Goal: Transaction & Acquisition: Purchase product/service

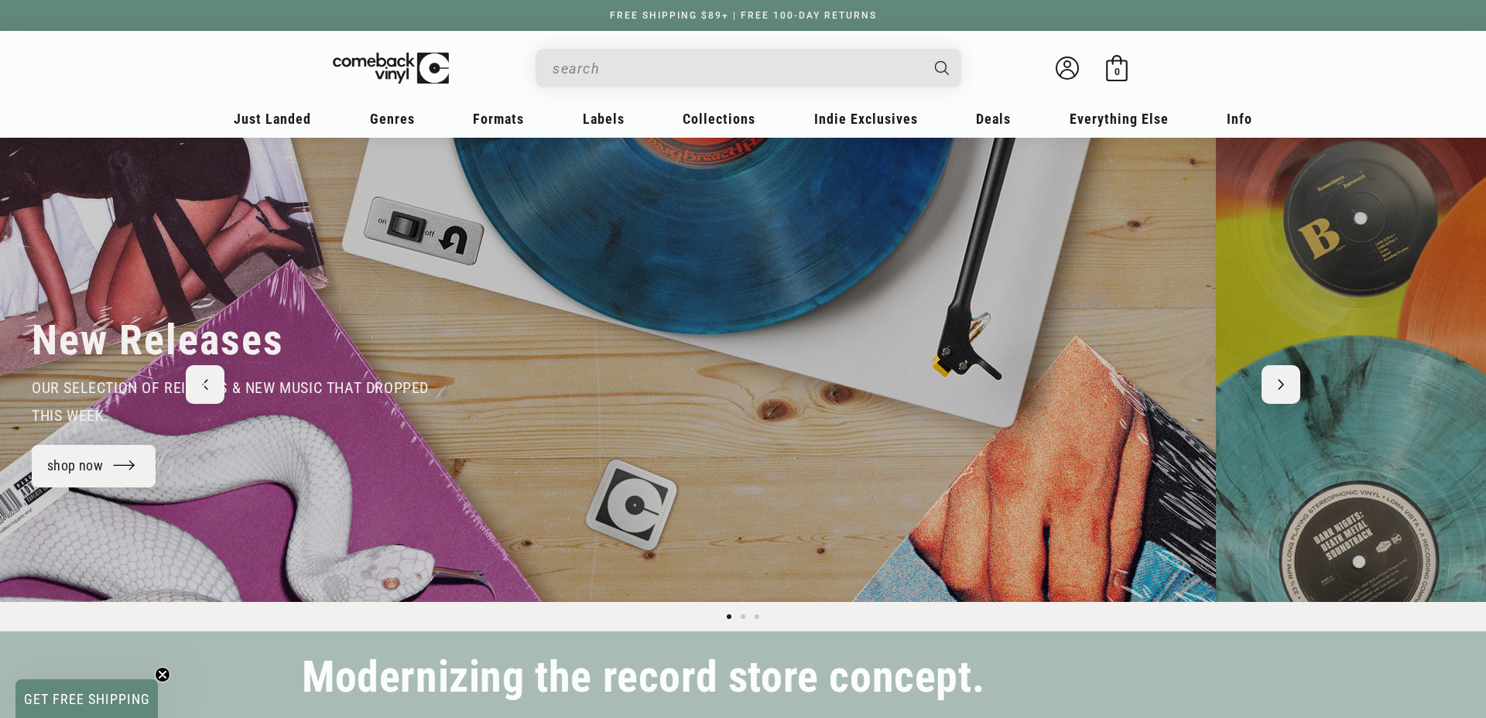
click at [631, 65] on input "When autocomplete results are available use up and down arrows to review and en…" at bounding box center [735, 69] width 367 height 32
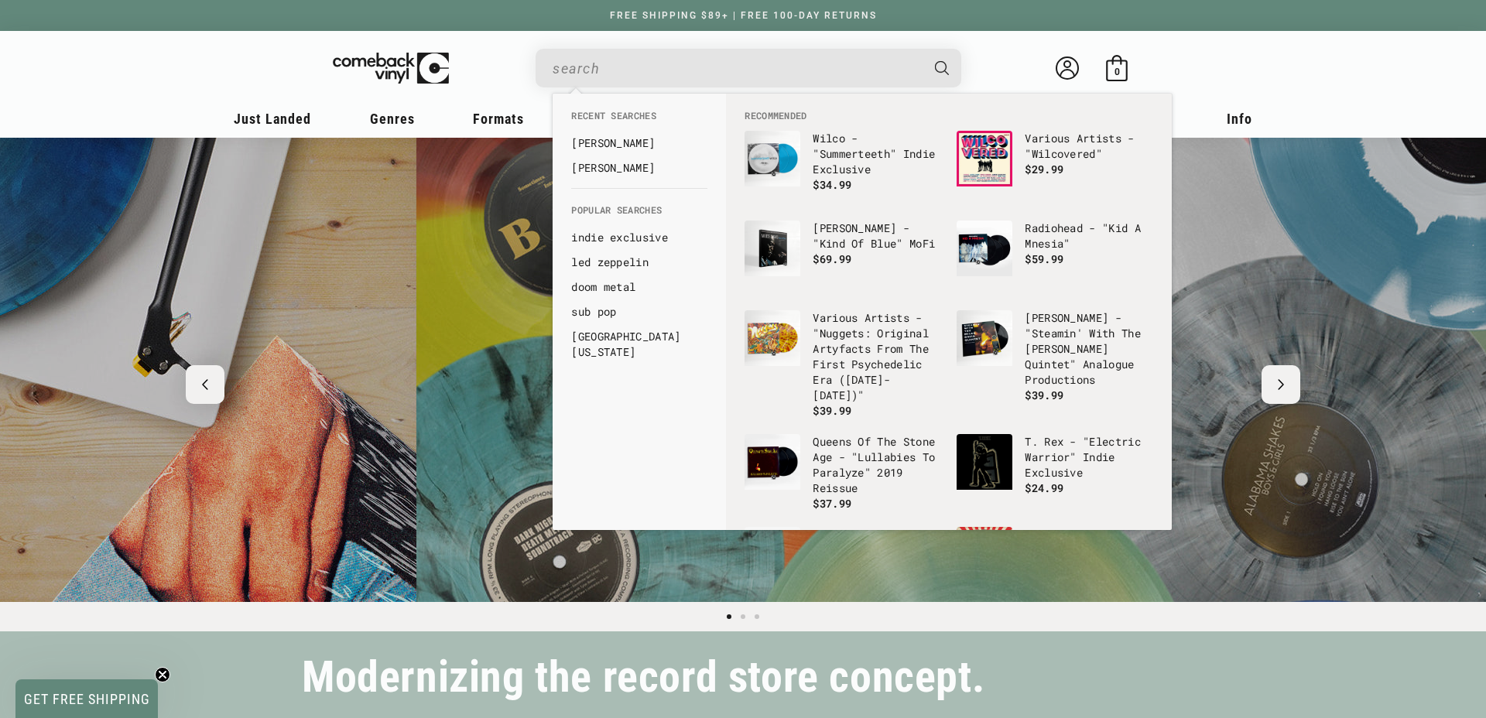
paste input "Metaphorical Music"
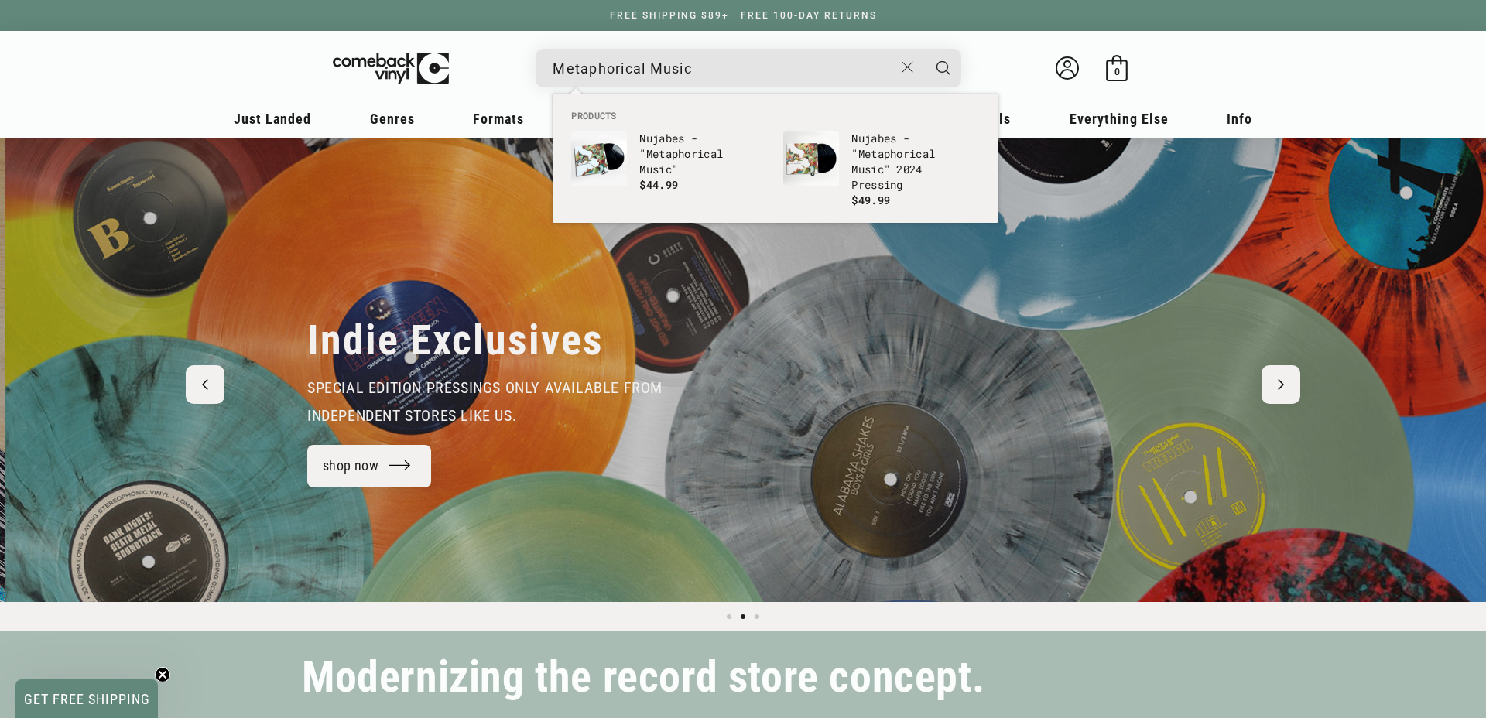
scroll to position [0, 1486]
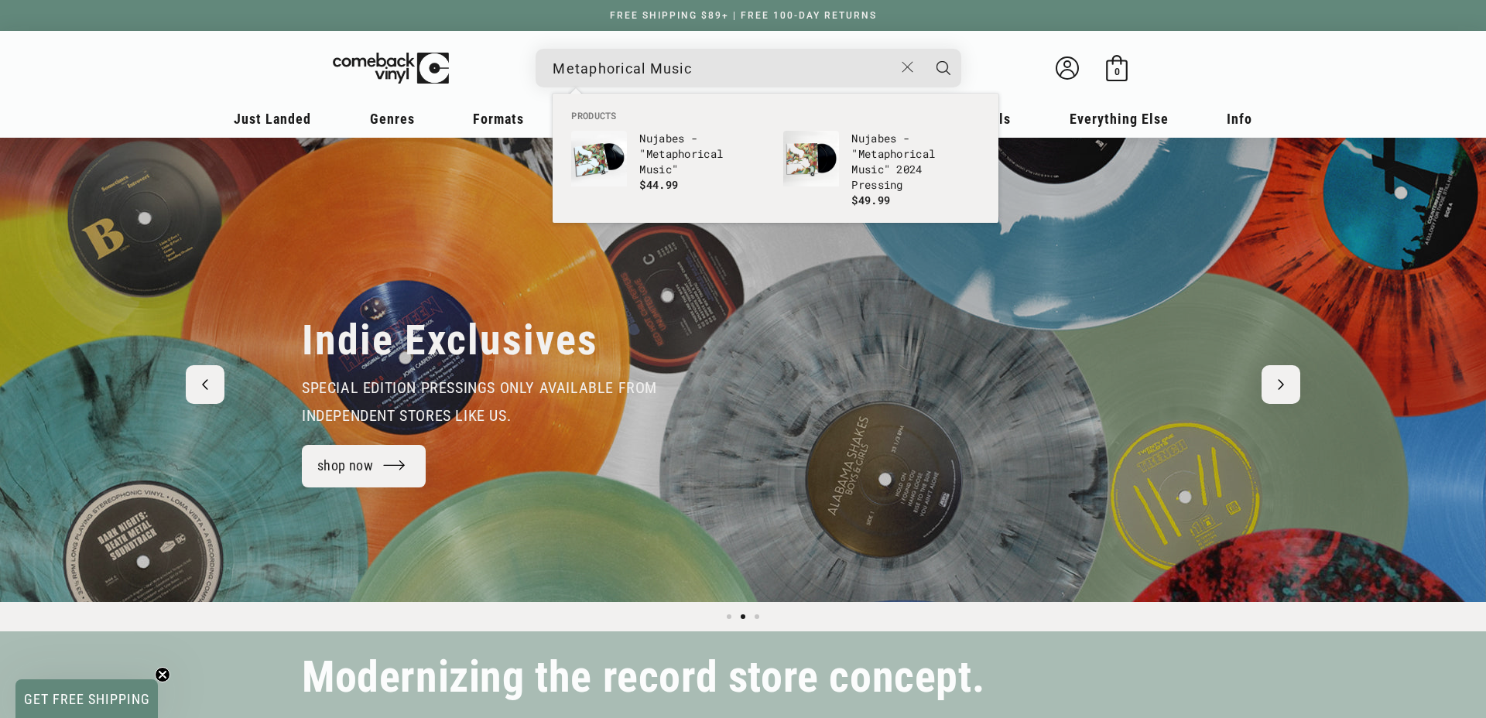
type input "Metaphorical Music"
click at [924, 49] on button "Search" at bounding box center [943, 68] width 39 height 39
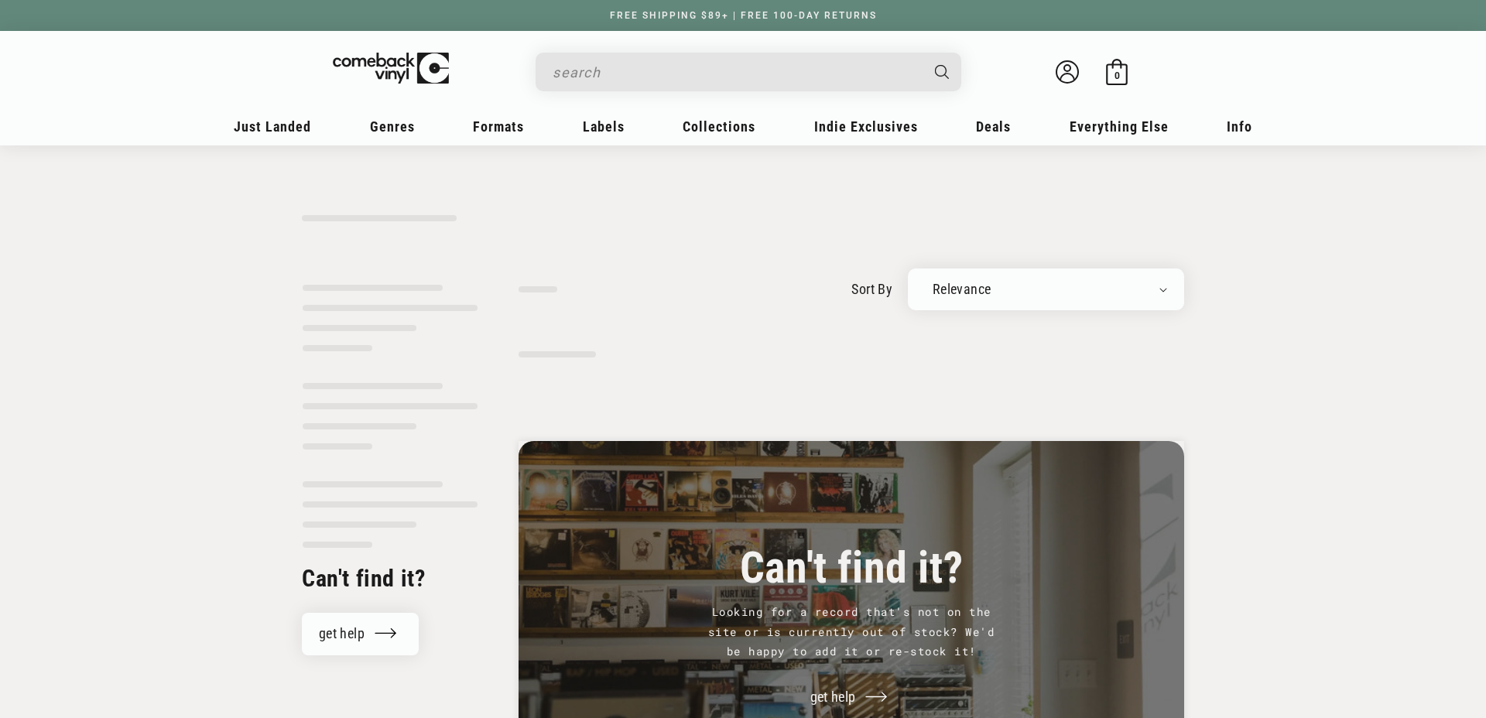
type input "Metaphorical Music"
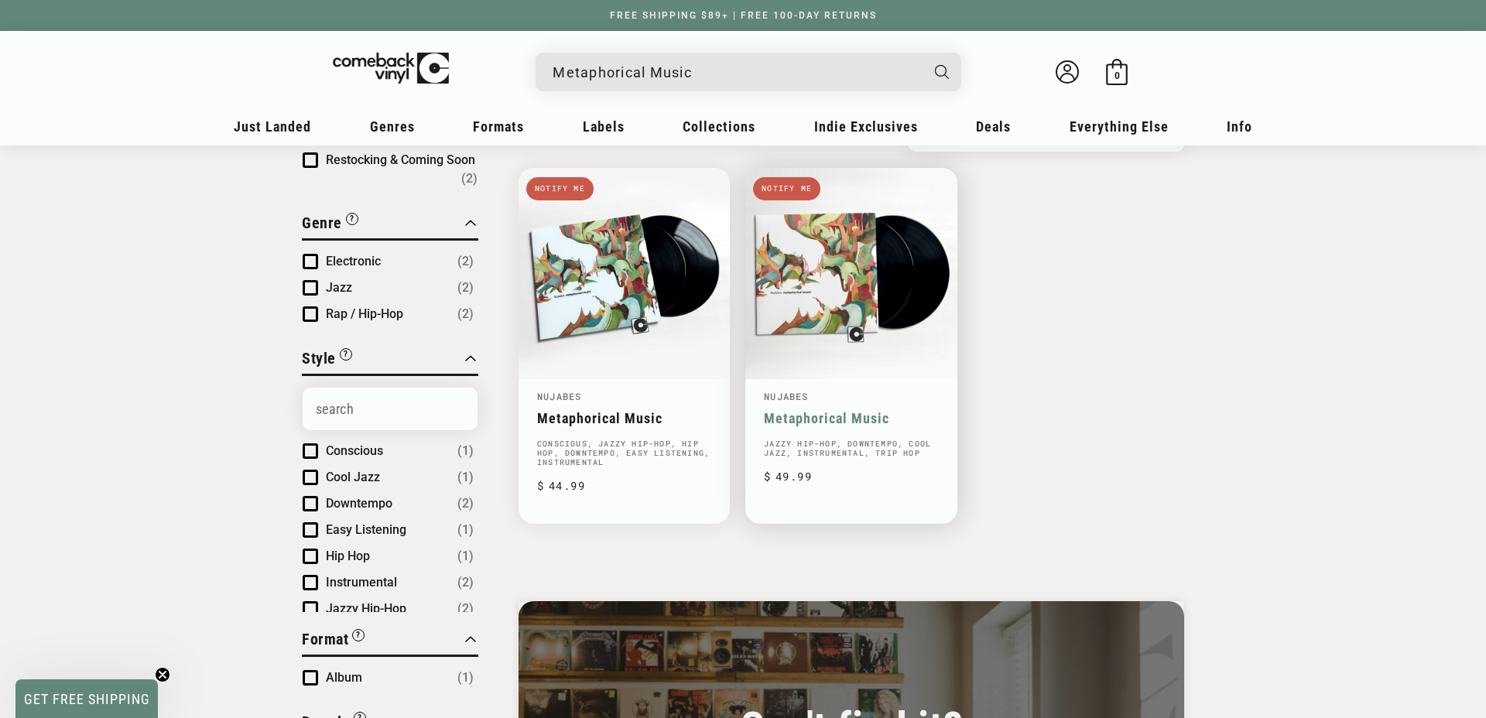
scroll to position [156, 0]
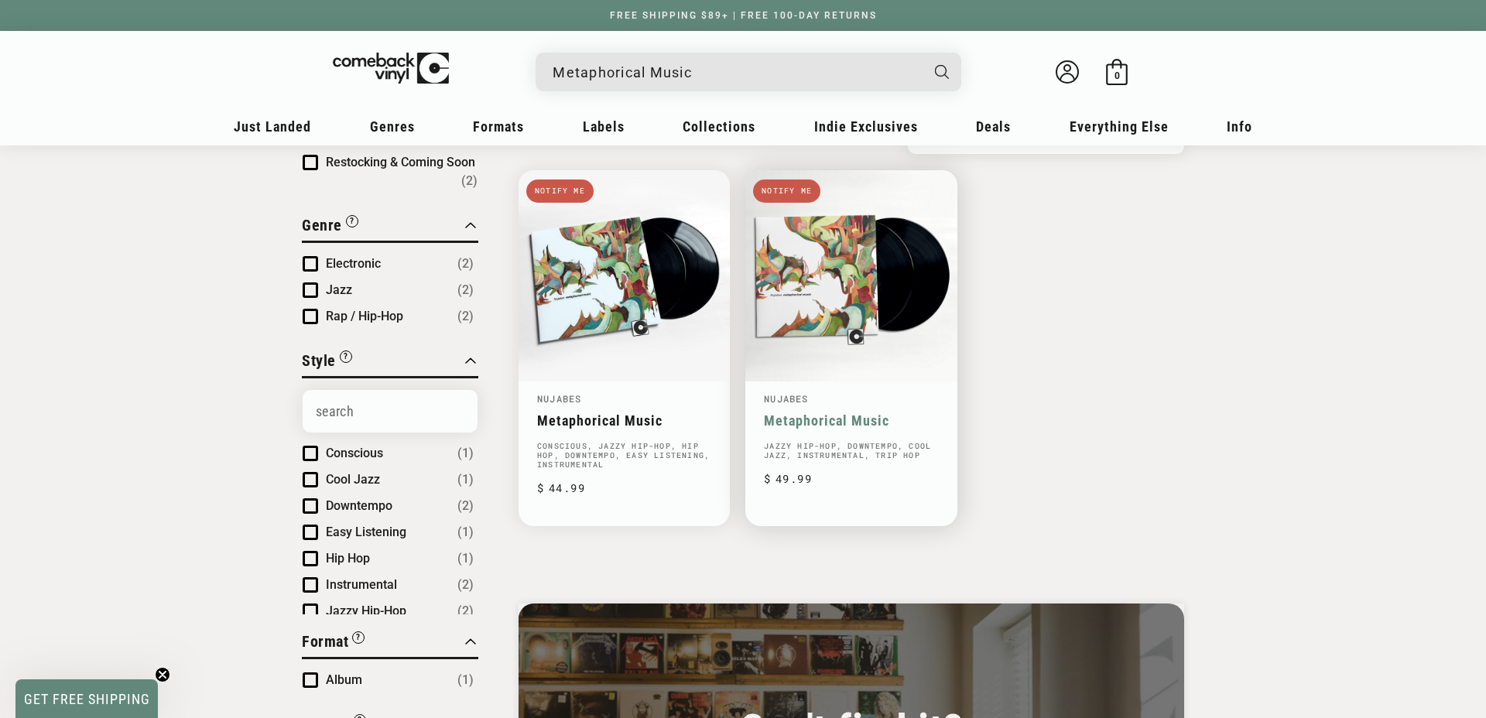
click at [808, 412] on link "Metaphorical Music" at bounding box center [851, 420] width 174 height 16
